Goal: Transaction & Acquisition: Purchase product/service

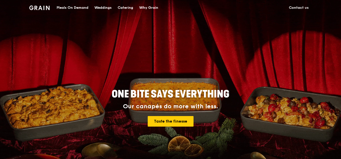
click at [88, 8] on div "Meals On Demand" at bounding box center [73, 7] width 32 height 15
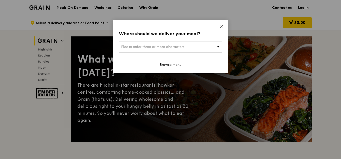
click at [212, 41] on div "Please enter three or more characters" at bounding box center [170, 47] width 103 height 12
click at [196, 41] on input "search" at bounding box center [170, 46] width 103 height 11
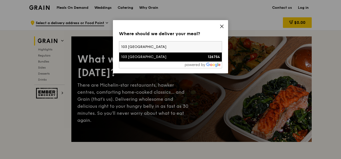
type input "103 [GEOGRAPHIC_DATA]"
click at [132, 54] on div "103 [GEOGRAPHIC_DATA]" at bounding box center [158, 56] width 74 height 5
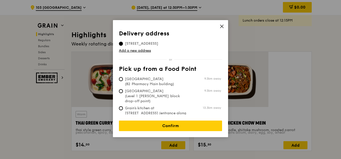
scroll to position [150, 0]
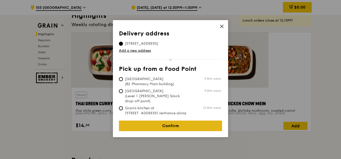
click at [167, 120] on link "Confirm" at bounding box center [170, 125] width 103 height 11
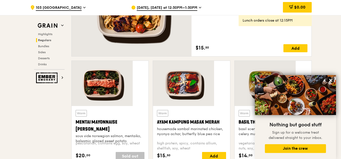
scroll to position [376, 0]
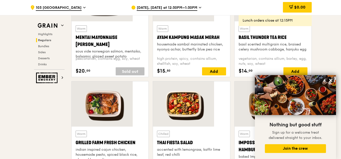
scroll to position [451, 0]
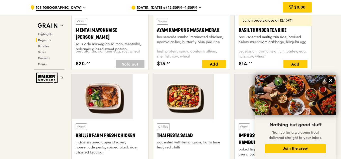
click at [331, 80] on icon at bounding box center [330, 80] width 3 height 3
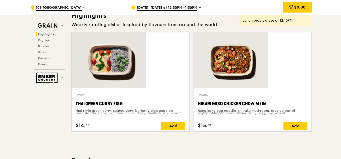
scroll to position [225, 0]
